Goal: Book appointment/travel/reservation

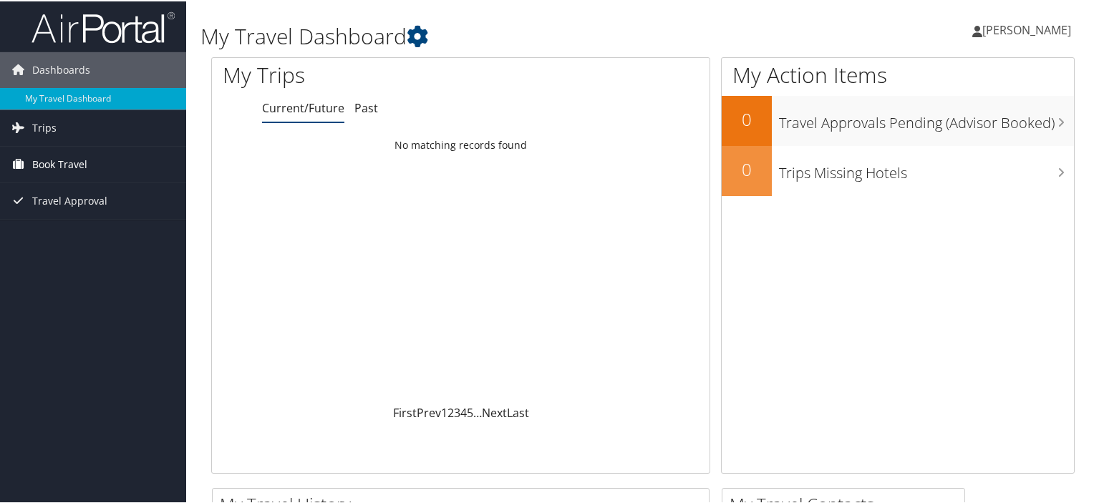
click at [69, 163] on span "Book Travel" at bounding box center [59, 163] width 55 height 36
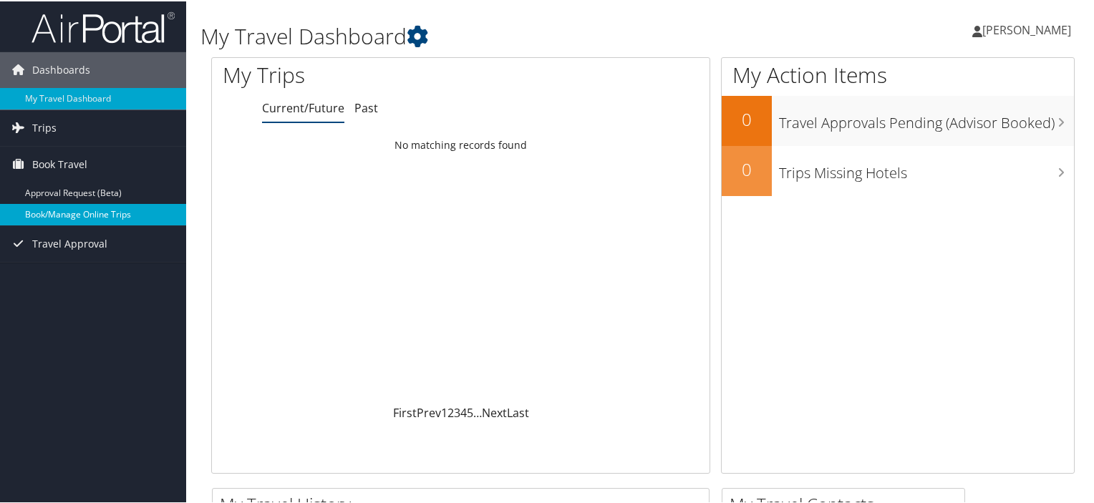
click at [72, 211] on link "Book/Manage Online Trips" at bounding box center [93, 213] width 186 height 21
